Goal: Task Accomplishment & Management: Manage account settings

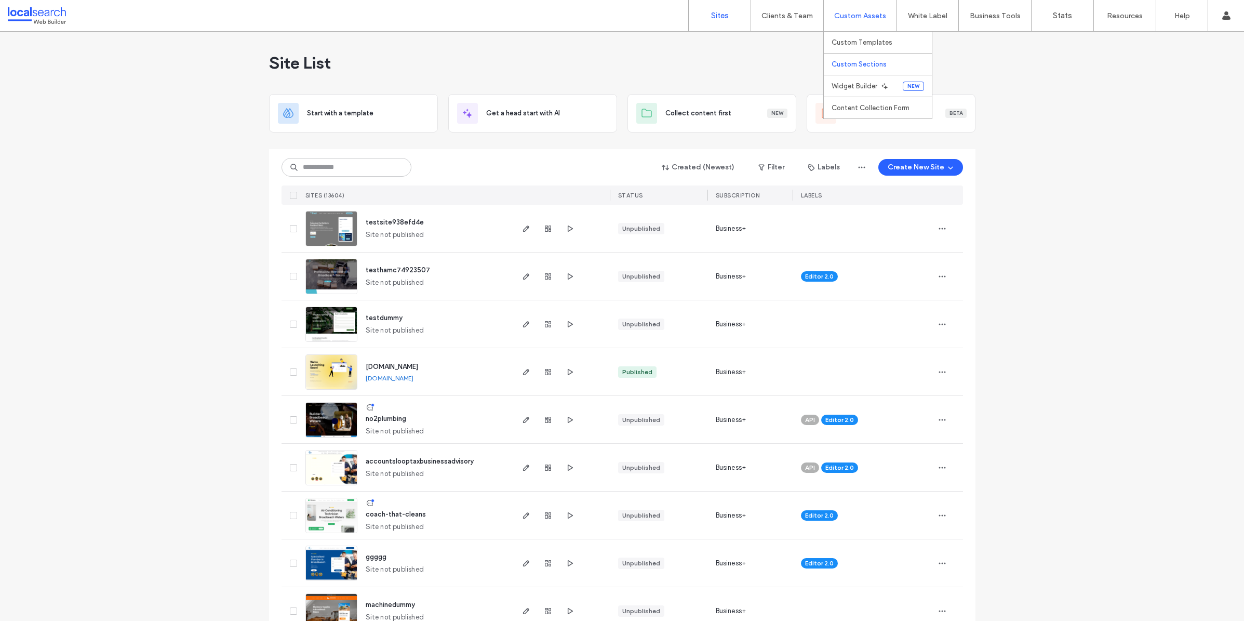
click at [863, 60] on label "Custom Sections" at bounding box center [859, 64] width 55 height 8
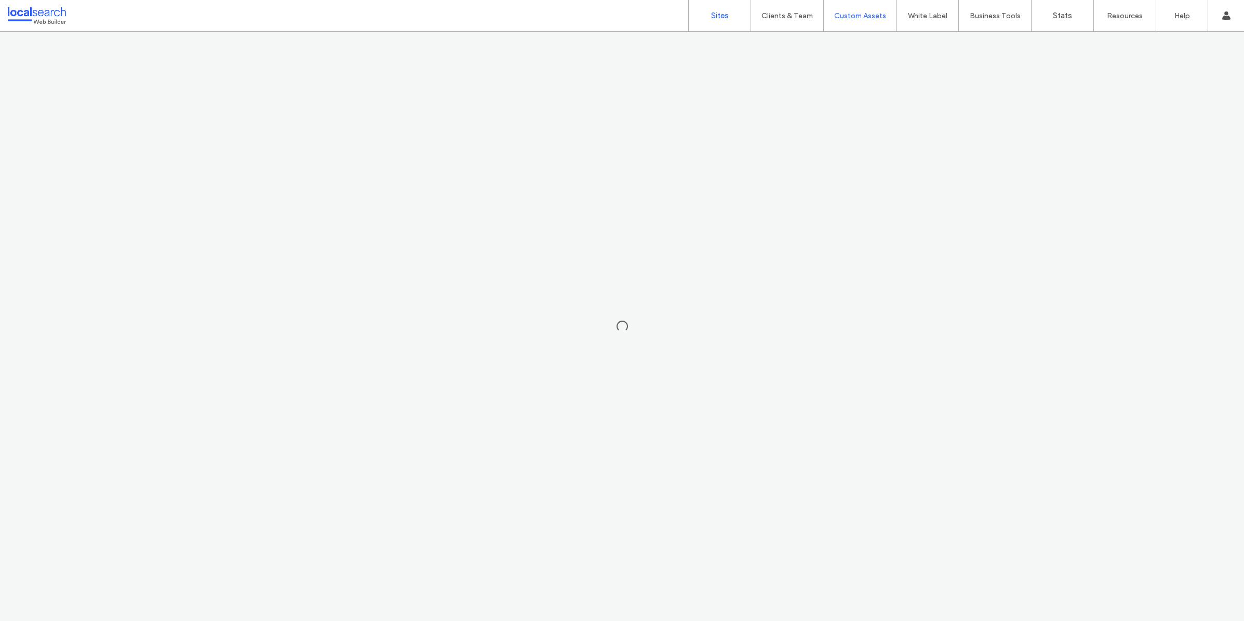
click at [712, 16] on label "Sites" at bounding box center [720, 15] width 18 height 9
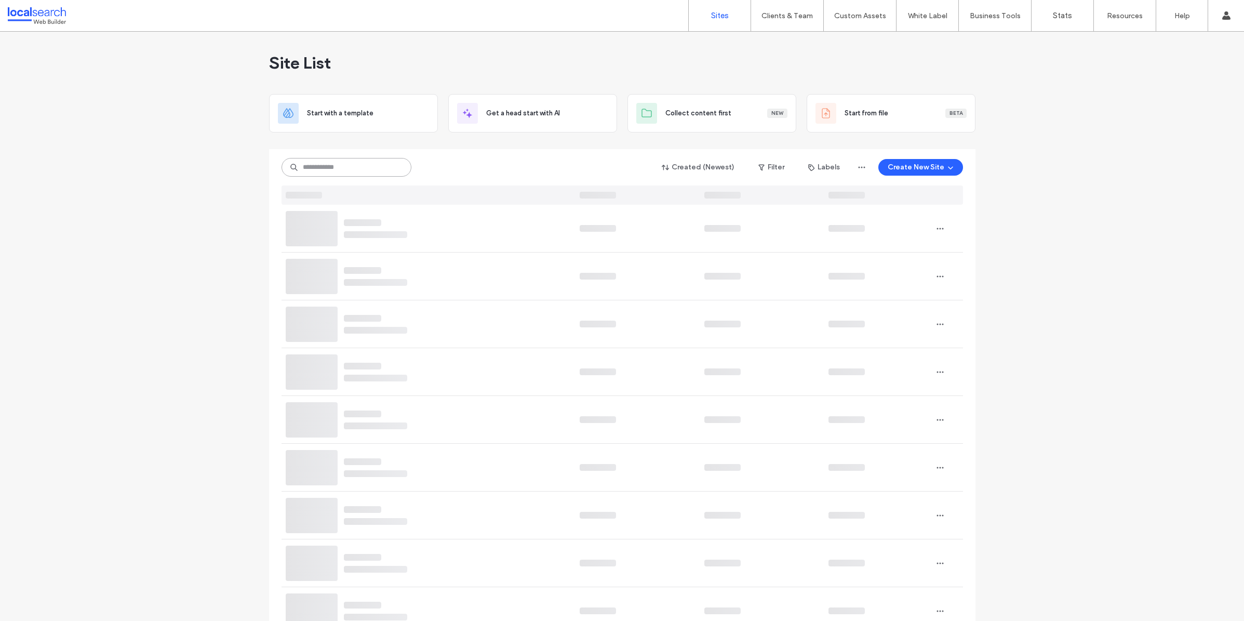
click at [322, 169] on input at bounding box center [347, 167] width 130 height 19
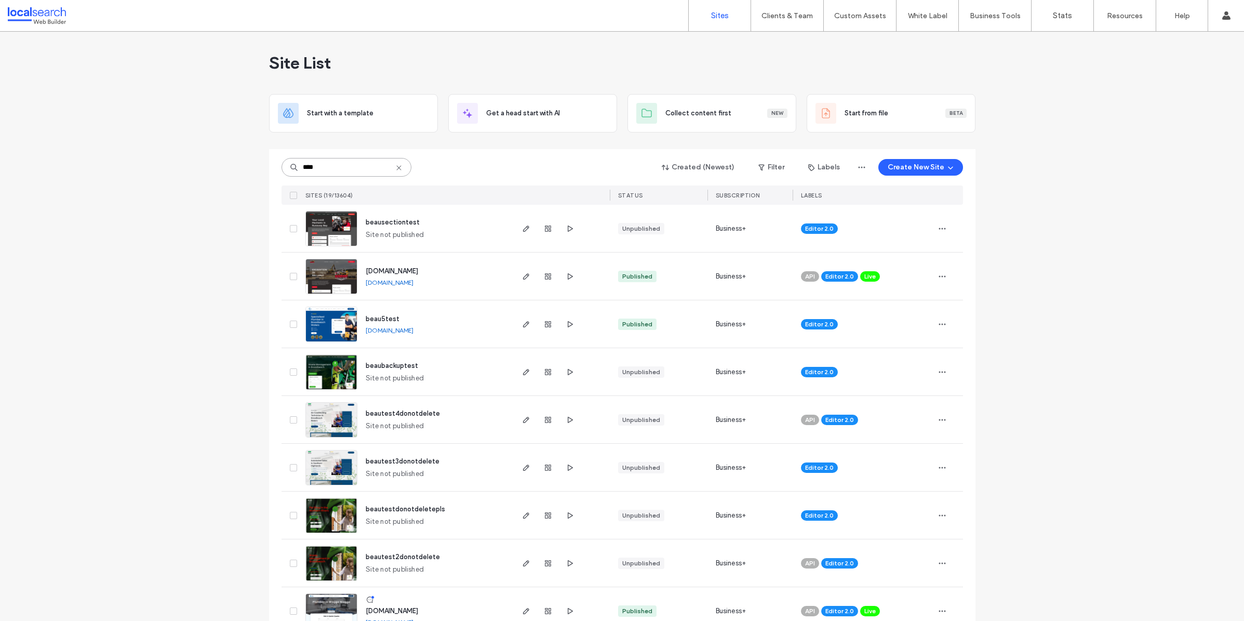
type input "****"
click at [318, 231] on img at bounding box center [331, 246] width 51 height 71
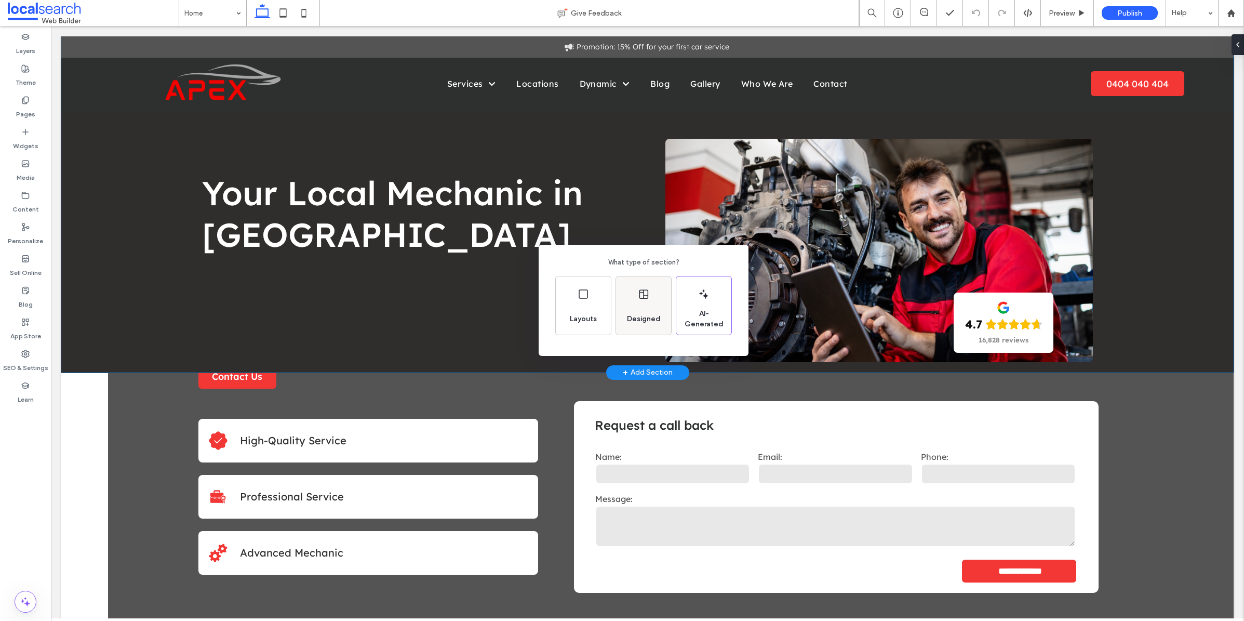
click at [645, 299] on icon at bounding box center [643, 294] width 12 height 12
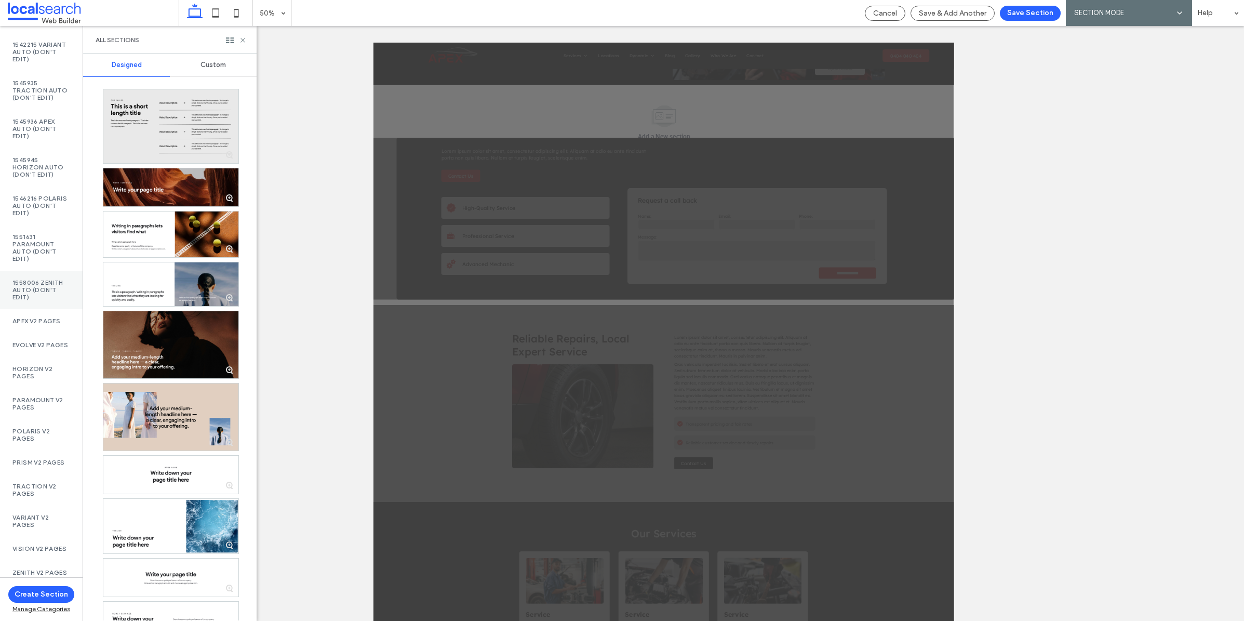
scroll to position [362, 0]
click at [887, 12] on span "Cancel" at bounding box center [885, 13] width 24 height 9
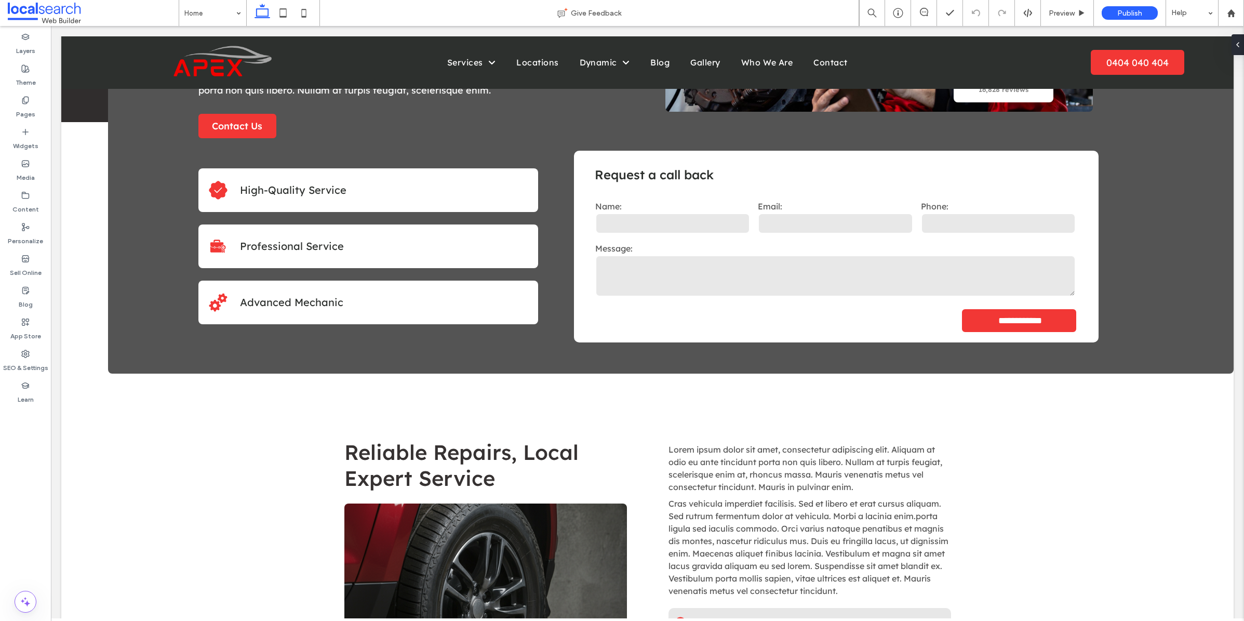
scroll to position [260, 0]
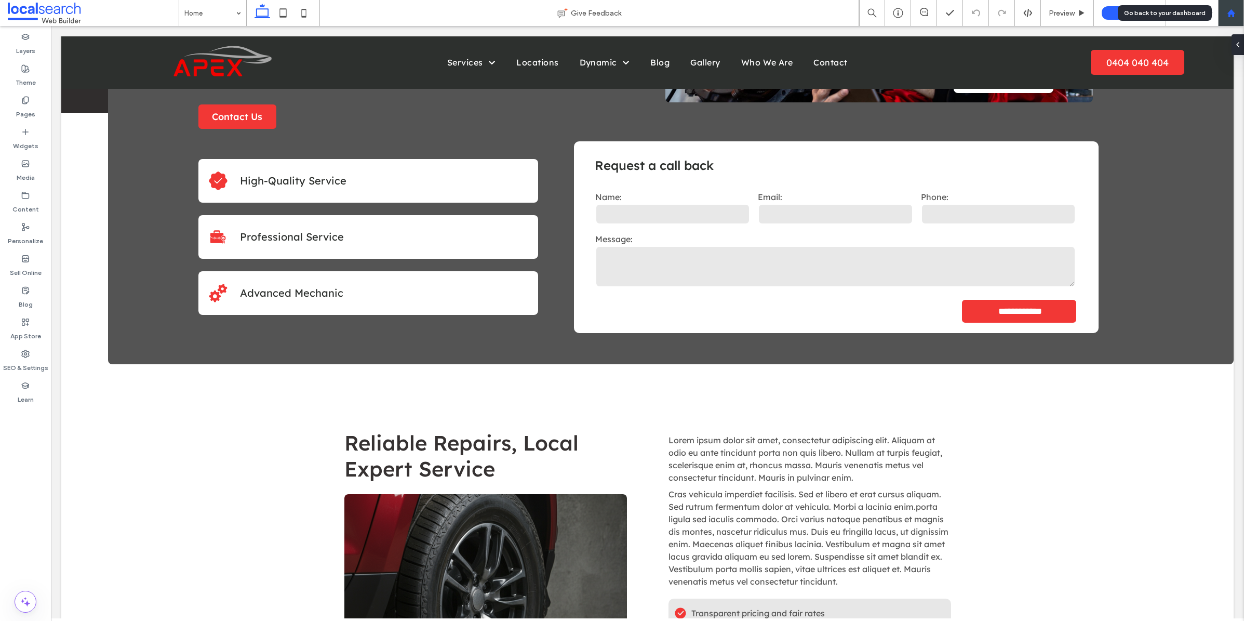
click at [1232, 11] on use at bounding box center [1231, 13] width 8 height 8
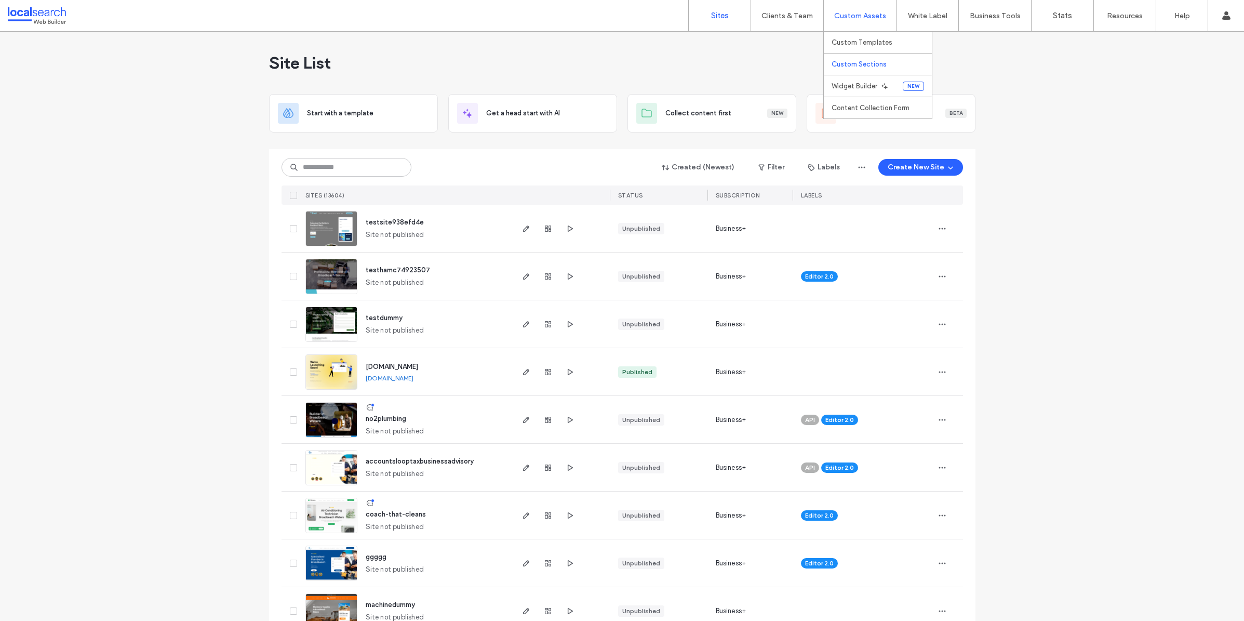
click at [861, 64] on label "Custom Sections" at bounding box center [859, 64] width 55 height 8
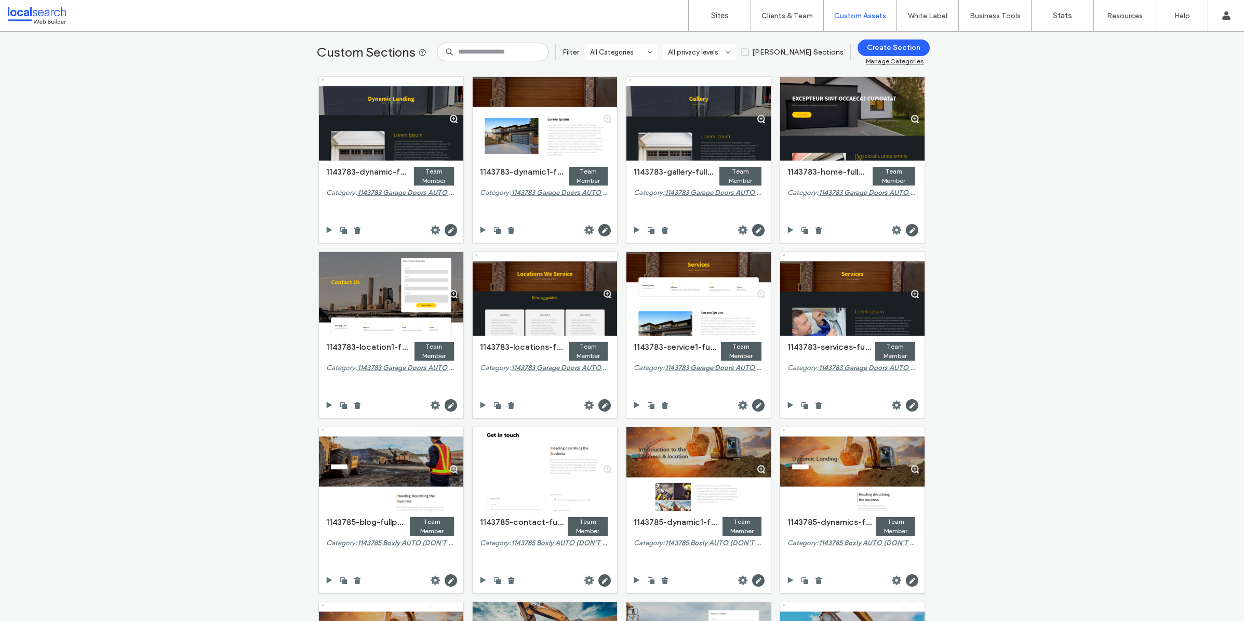
click at [916, 62] on div "Manage Categories" at bounding box center [895, 61] width 58 height 8
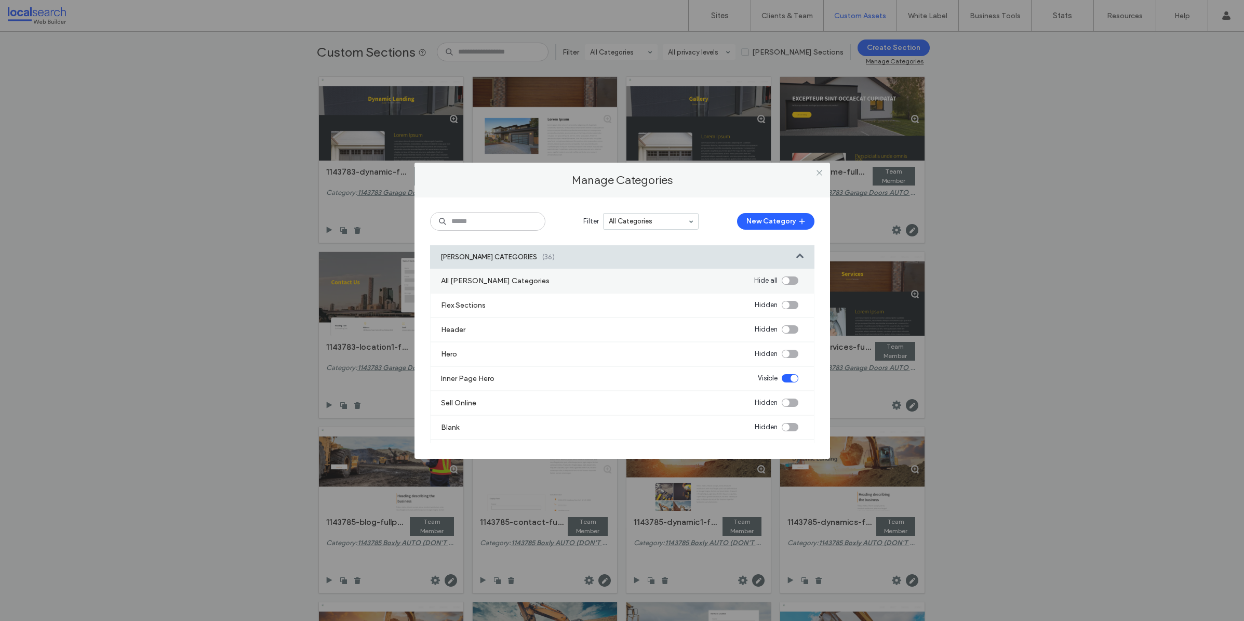
click at [553, 258] on div "DUDA CATEGORIES (36)" at bounding box center [622, 256] width 384 height 23
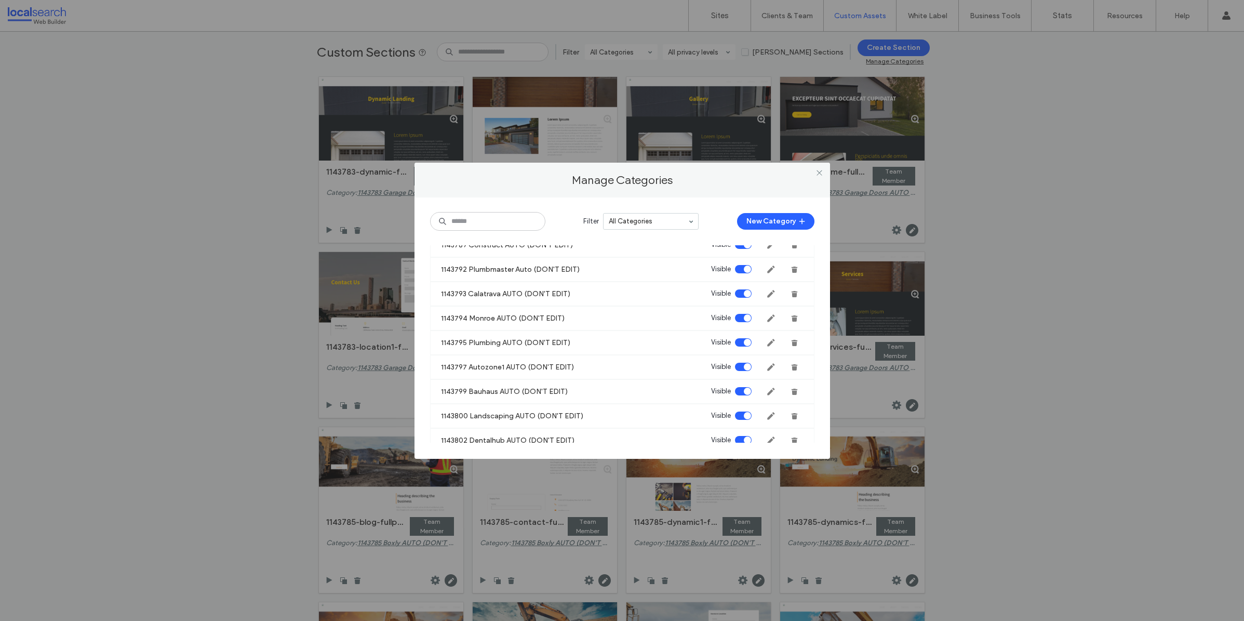
scroll to position [350, 0]
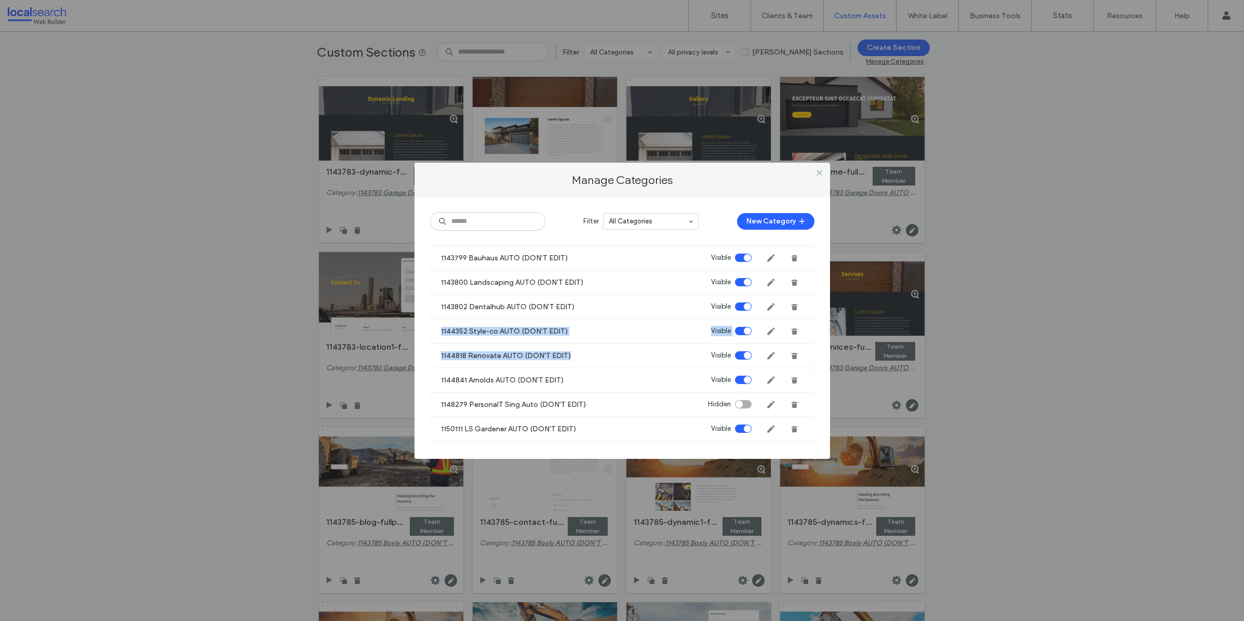
drag, startPoint x: 523, startPoint y: 362, endPoint x: 481, endPoint y: 323, distance: 57.0
click at [512, 351] on label "1144818 Renovate AUTO (DON'T EDIT)" at bounding box center [506, 355] width 130 height 19
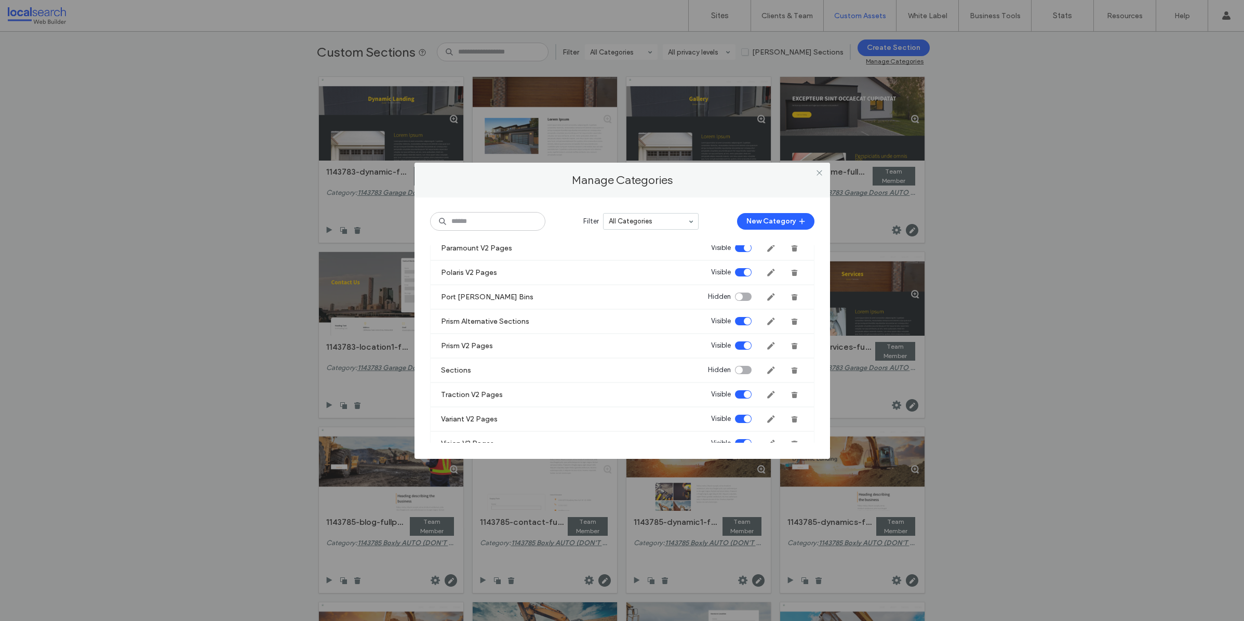
scroll to position [2473, 0]
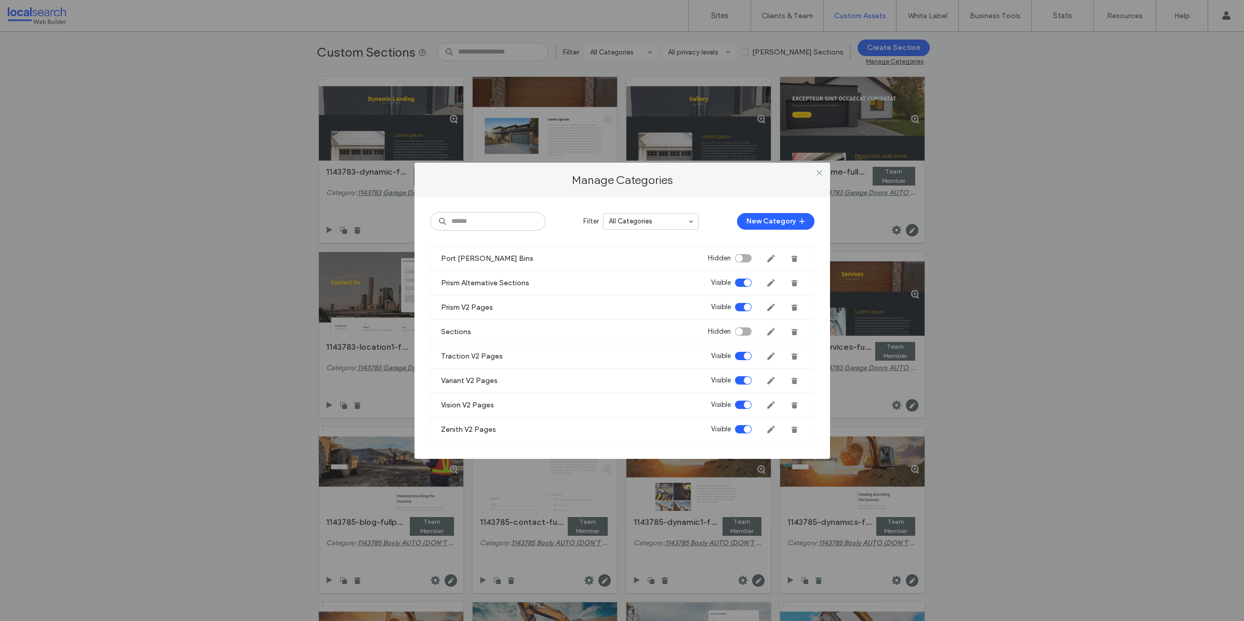
click at [625, 181] on label "Manage Categories" at bounding box center [622, 180] width 395 height 14
drag, startPoint x: 445, startPoint y: 379, endPoint x: 509, endPoint y: 378, distance: 63.9
click at [509, 378] on div "Variant V2 Pages Visible" at bounding box center [622, 380] width 384 height 24
click at [447, 380] on label "Variant V2 Pages" at bounding box center [469, 380] width 57 height 19
drag, startPoint x: 445, startPoint y: 379, endPoint x: 496, endPoint y: 380, distance: 50.4
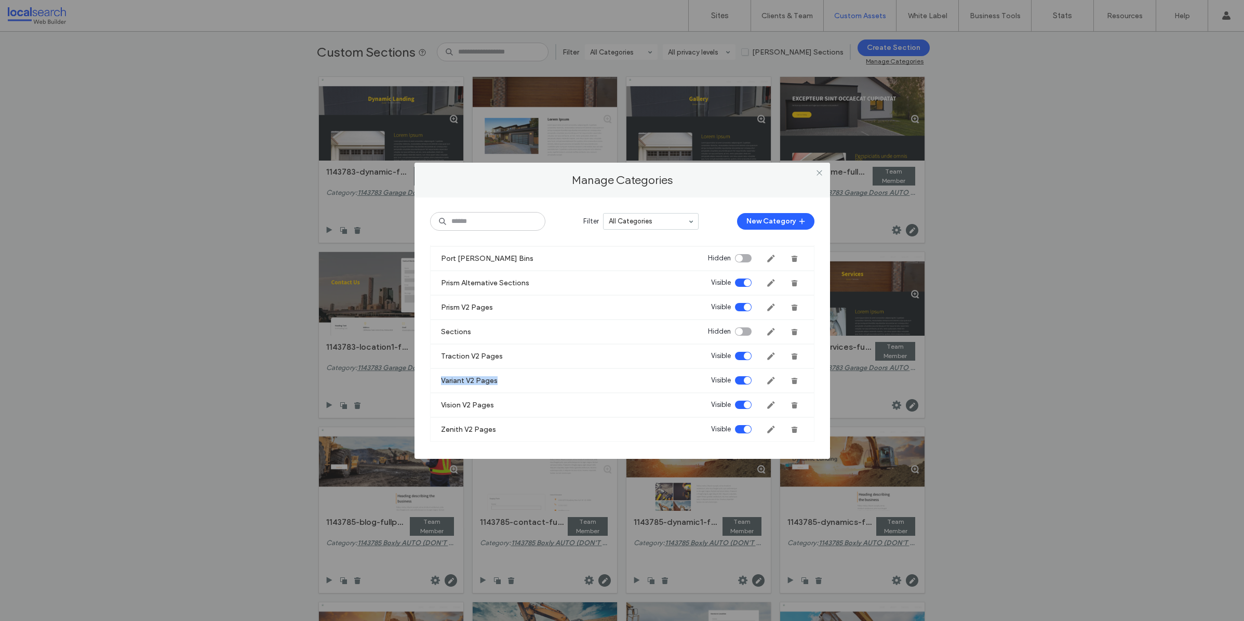
click at [496, 380] on label "Variant V2 Pages" at bounding box center [469, 380] width 57 height 19
click at [818, 171] on use at bounding box center [819, 172] width 5 height 5
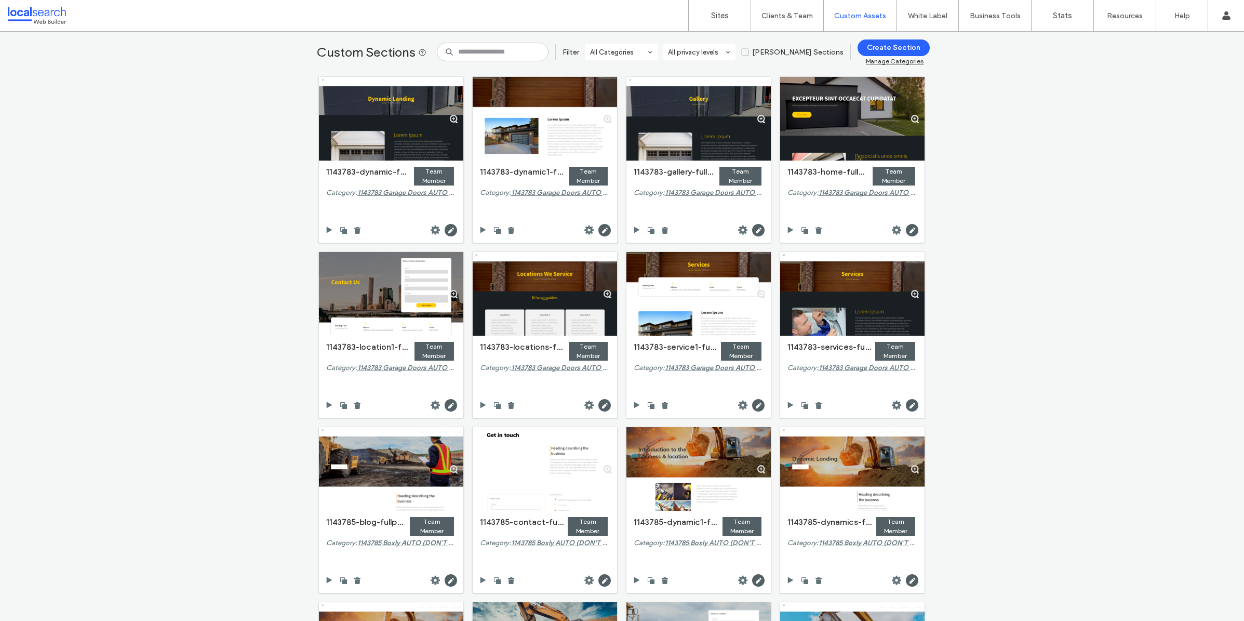
click at [1124, 199] on div "Custom Sections Filter All Categories All privacy levels Duda Sections Create S…" at bounding box center [622, 326] width 1244 height 589
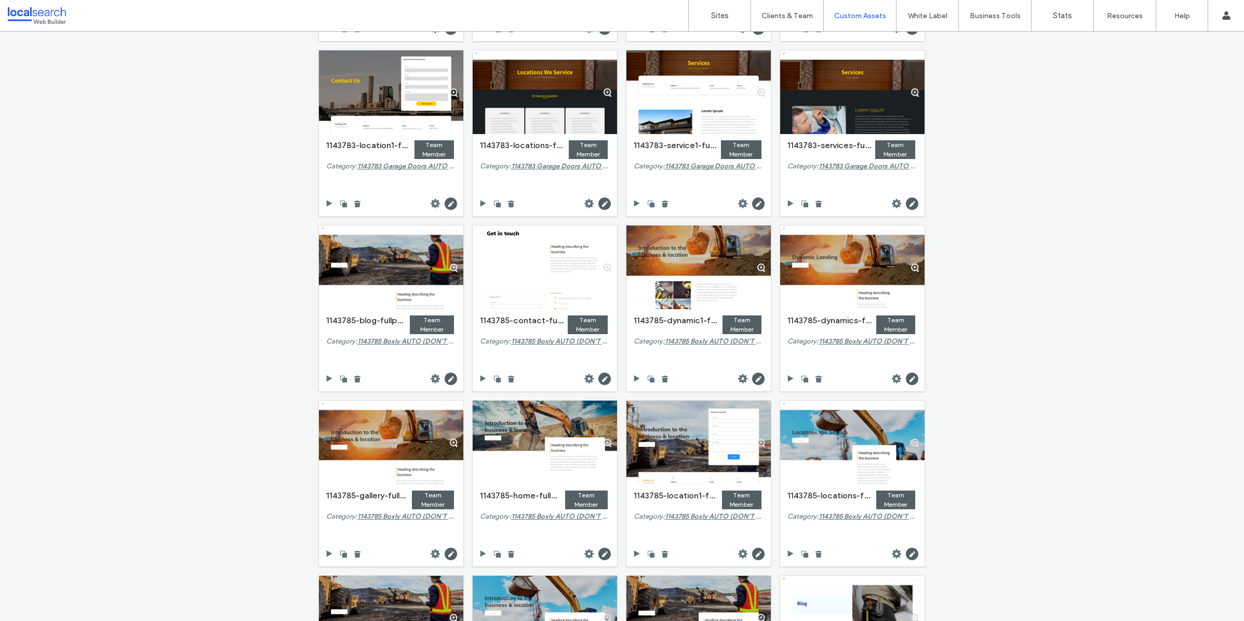
scroll to position [0, 0]
